Goal: Task Accomplishment & Management: Use online tool/utility

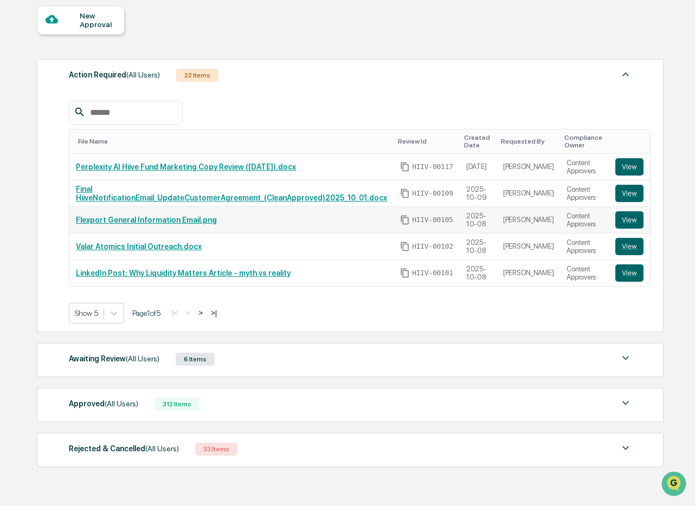
scroll to position [97, 0]
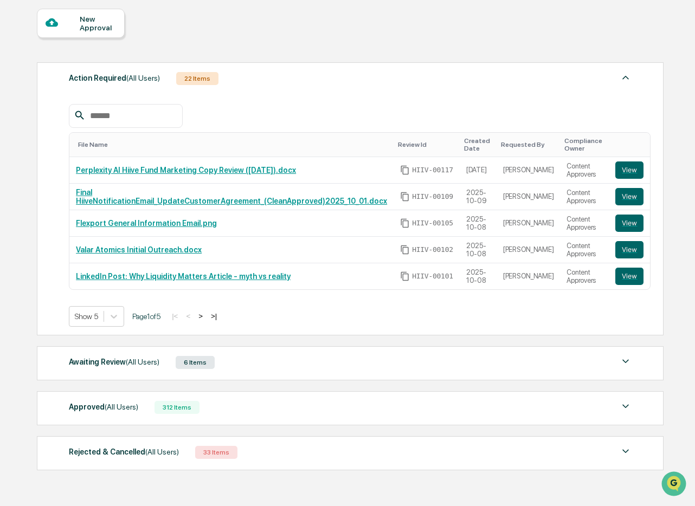
click at [482, 144] on div "Created Date" at bounding box center [478, 144] width 28 height 15
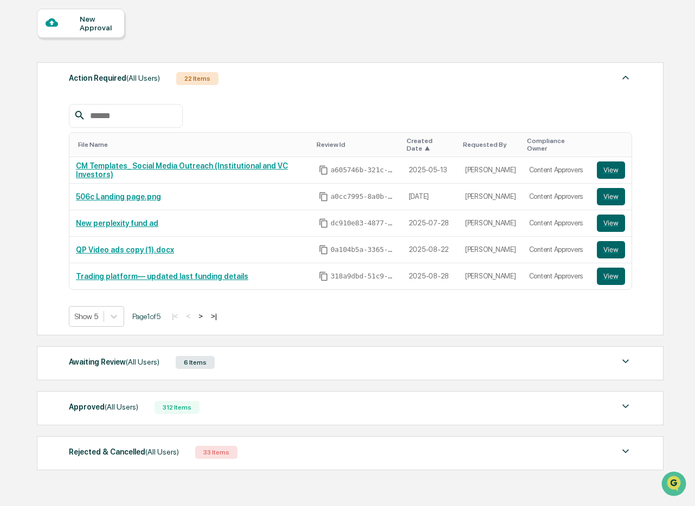
click at [428, 145] on span "▲" at bounding box center [426, 149] width 5 height 8
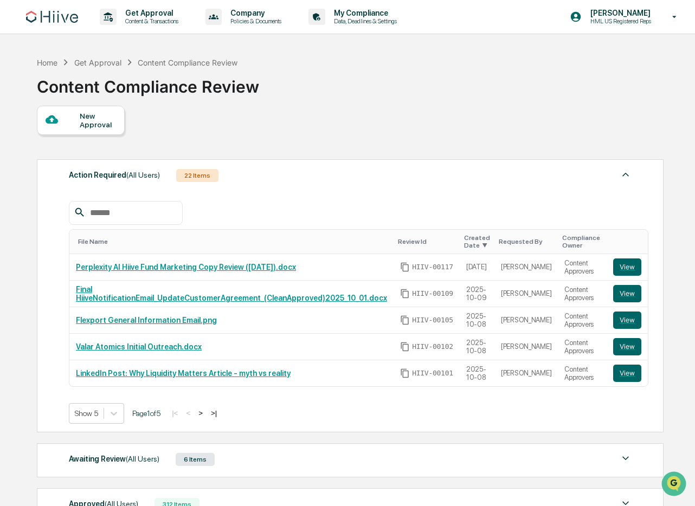
scroll to position [0, 0]
click at [143, 21] on p "Content & Transactions" at bounding box center [150, 21] width 67 height 8
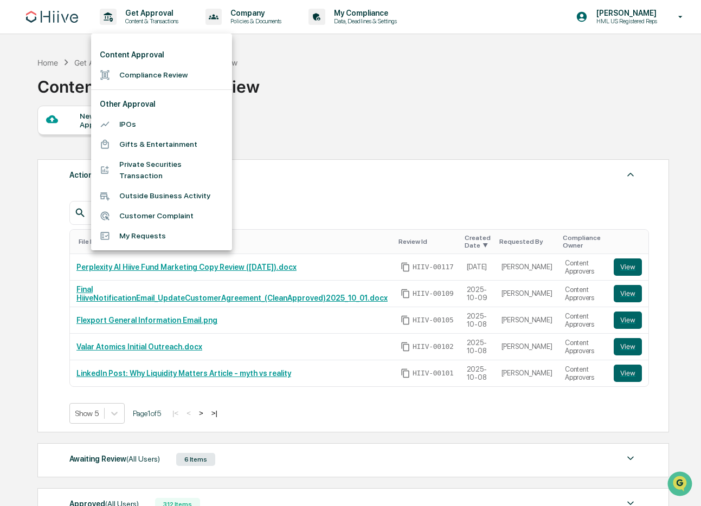
click at [144, 75] on li "Compliance Review" at bounding box center [161, 75] width 141 height 20
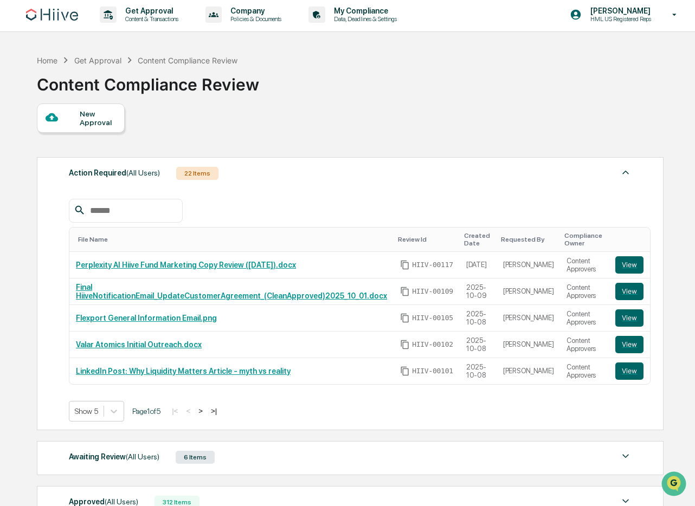
scroll to position [130, 0]
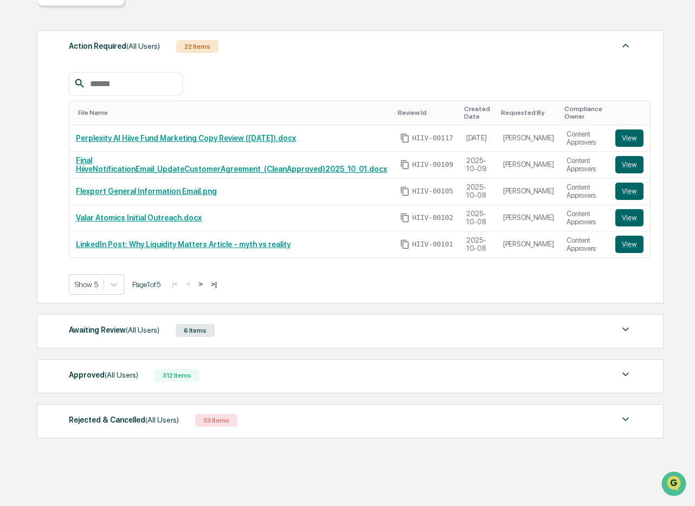
click at [249, 337] on div "Awaiting Review (All Users) 6 Items" at bounding box center [350, 330] width 563 height 15
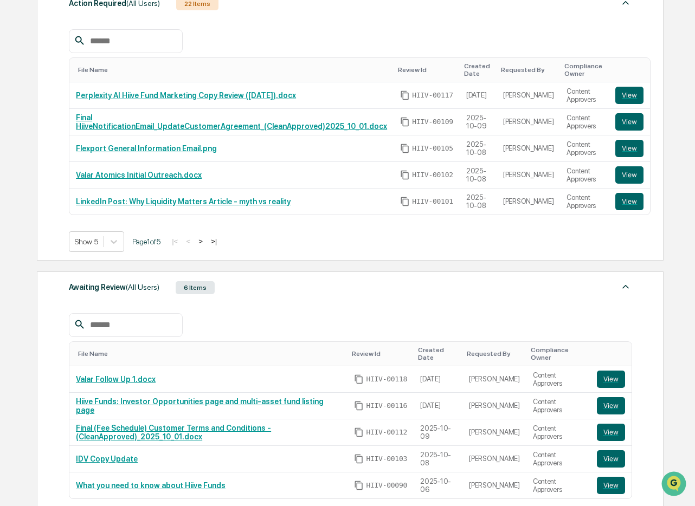
scroll to position [173, 0]
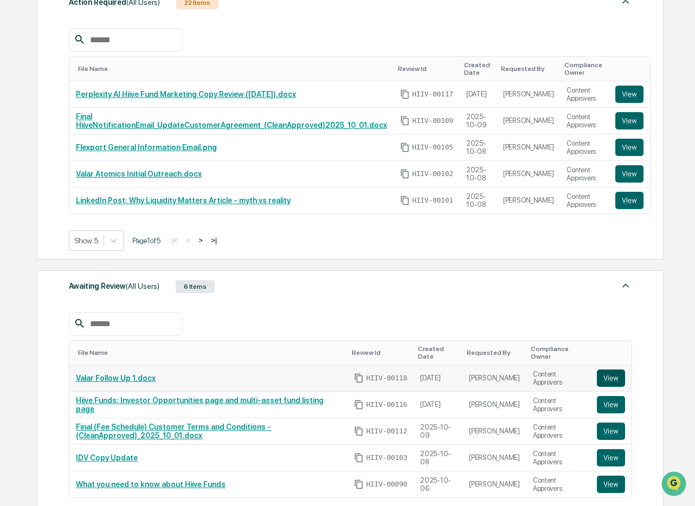
click at [609, 370] on button "View" at bounding box center [611, 378] width 28 height 17
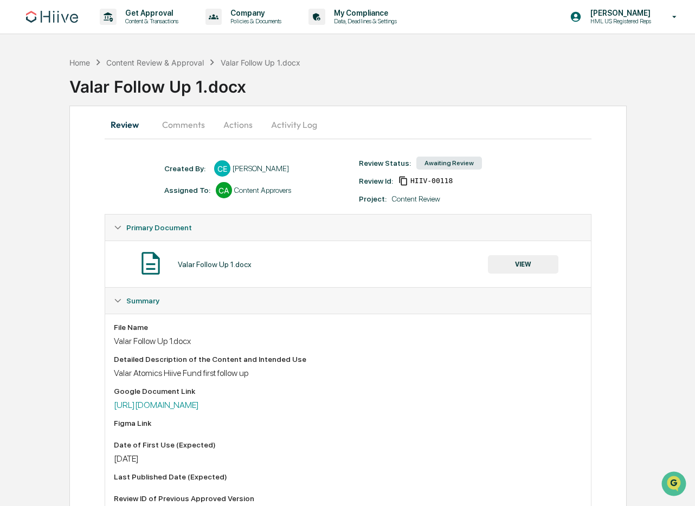
click at [196, 132] on button "Comments" at bounding box center [183, 125] width 60 height 26
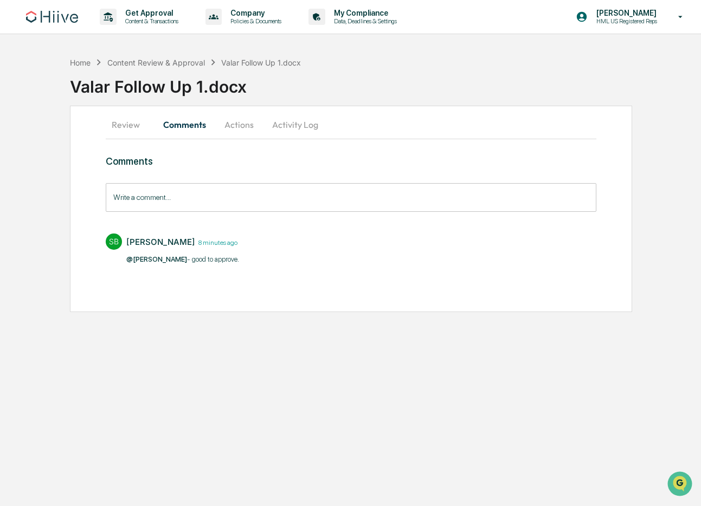
click at [133, 131] on button "Review" at bounding box center [130, 125] width 49 height 26
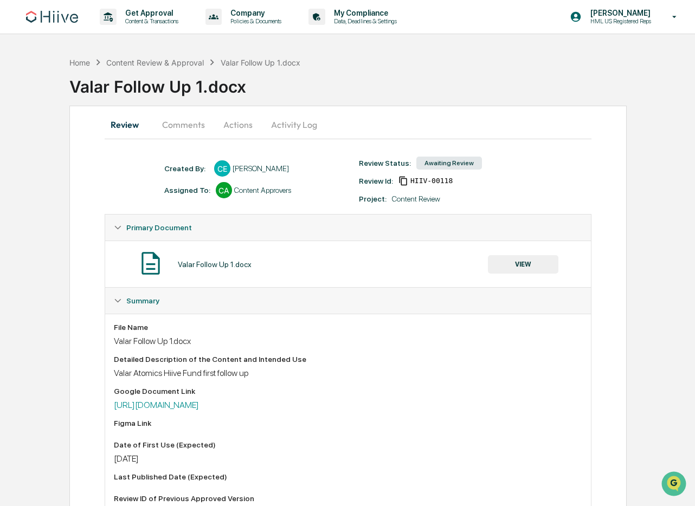
click at [375, 72] on div "Valar Follow Up 1.docx" at bounding box center [381, 82] width 625 height 28
click at [184, 127] on button "Comments" at bounding box center [183, 125] width 60 height 26
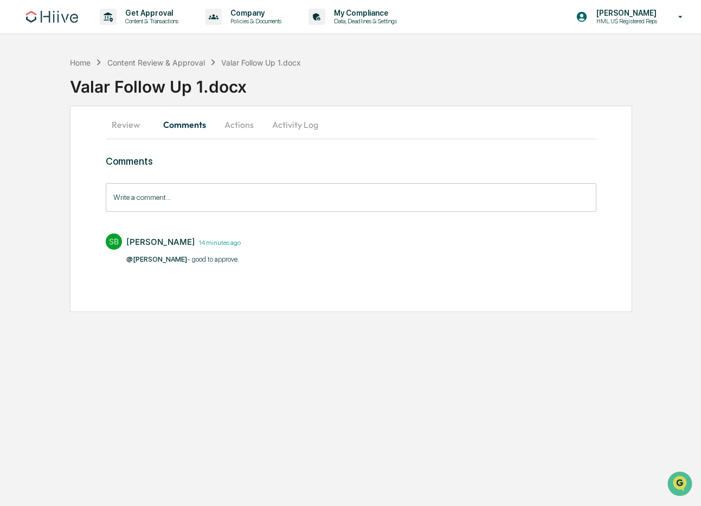
click at [122, 123] on button "Review" at bounding box center [130, 125] width 49 height 26
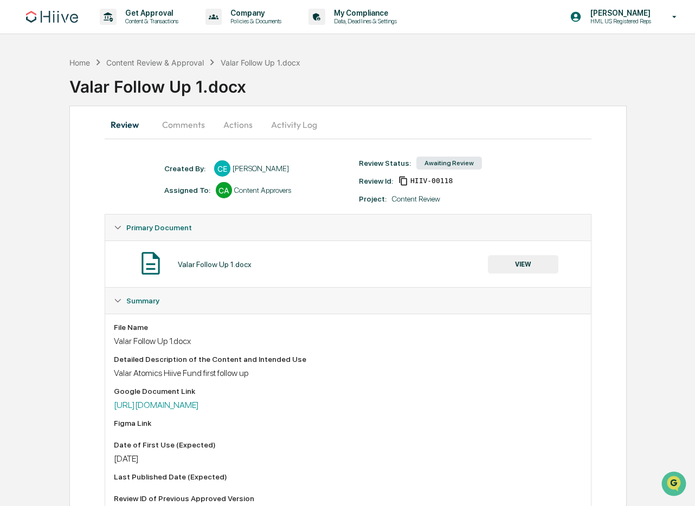
click at [124, 122] on button "Review" at bounding box center [129, 125] width 49 height 26
click at [418, 199] on div "Content Review" at bounding box center [416, 199] width 48 height 9
click at [420, 200] on div "Content Review" at bounding box center [416, 199] width 48 height 9
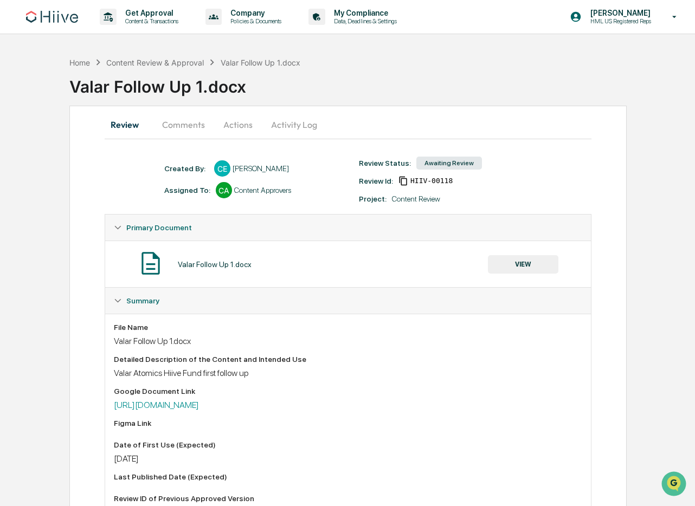
click at [419, 199] on div "Content Review" at bounding box center [416, 199] width 48 height 9
click at [420, 199] on div "Content Review" at bounding box center [416, 199] width 48 height 9
click at [386, 163] on div "Review Status:" at bounding box center [385, 163] width 52 height 9
click at [382, 163] on div "Review Status:" at bounding box center [385, 163] width 52 height 9
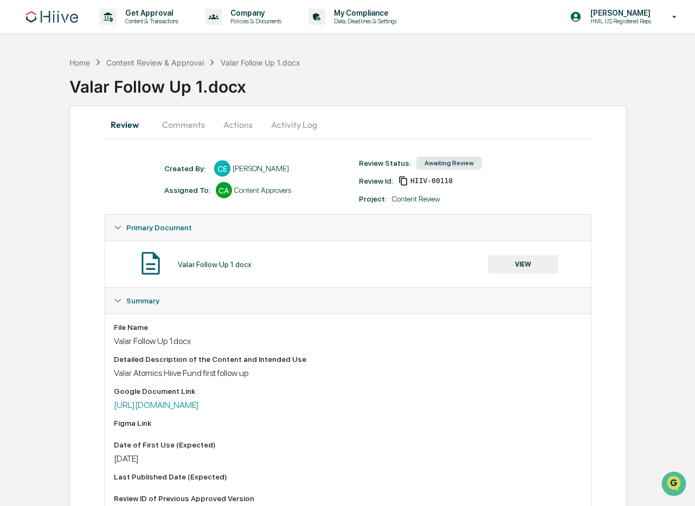
click at [382, 163] on div "Review Status:" at bounding box center [385, 163] width 52 height 9
click at [384, 163] on div "Review Status:" at bounding box center [385, 163] width 52 height 9
click at [383, 163] on div "Review Status:" at bounding box center [385, 163] width 52 height 9
click at [545, 153] on div "Review Comments Actions Activity Log Created By: ‎ ‎ CE Colby Evans Assigned To…" at bounding box center [347, 449] width 557 height 686
